Goal: Task Accomplishment & Management: Use online tool/utility

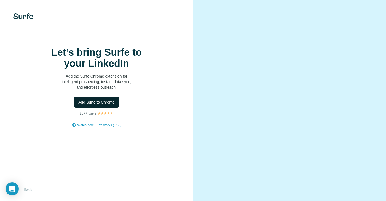
click at [110, 105] on span "Add Surfe to Chrome" at bounding box center [96, 102] width 36 height 6
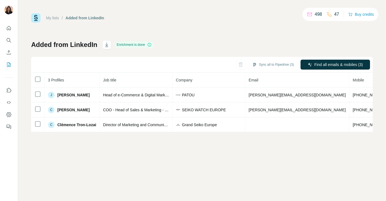
scroll to position [0, 78]
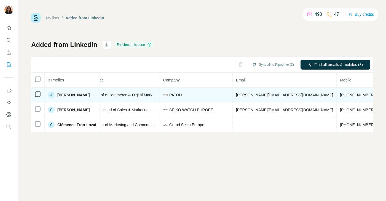
click at [250, 95] on span "[PERSON_NAME][EMAIL_ADDRESS][DOMAIN_NAME]" at bounding box center [284, 95] width 97 height 4
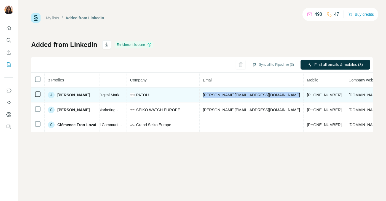
scroll to position [0, 111]
